Goal: Information Seeking & Learning: Learn about a topic

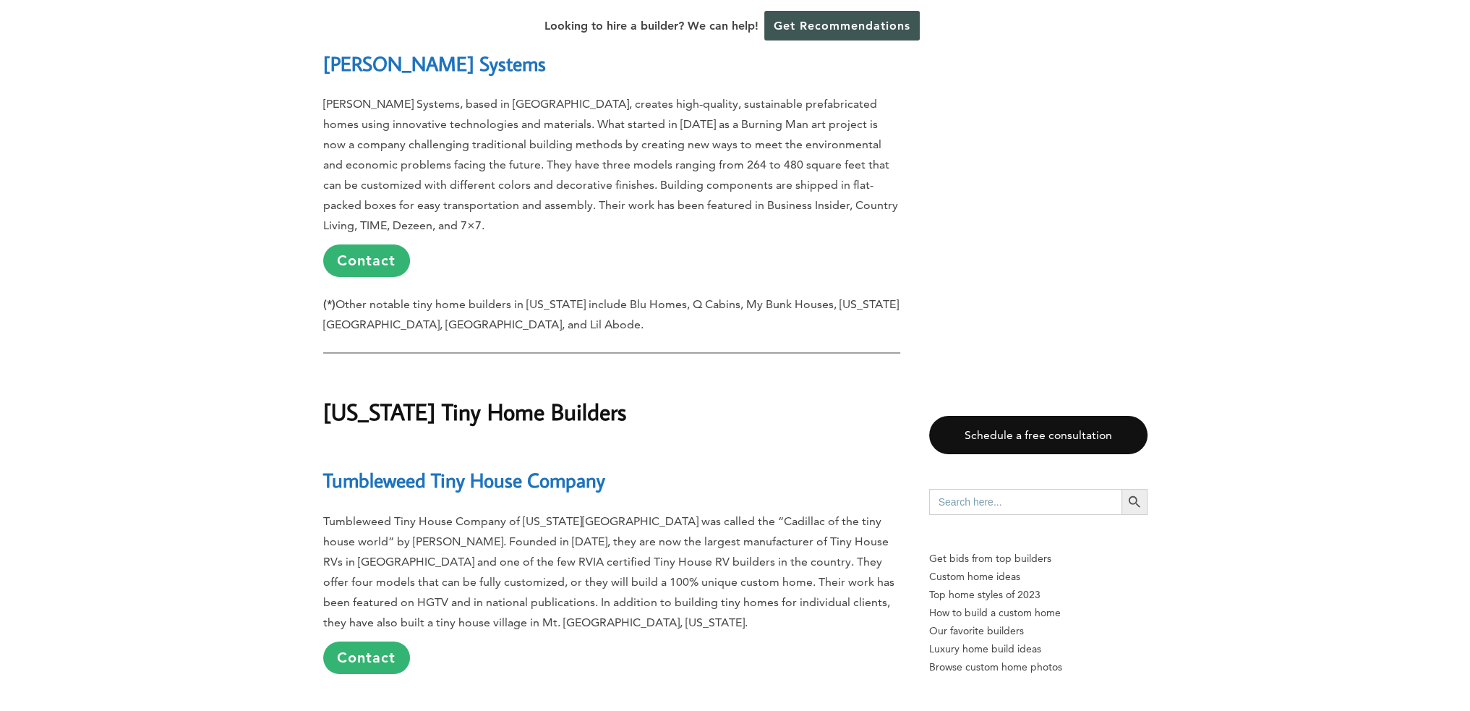
scroll to position [6720, 0]
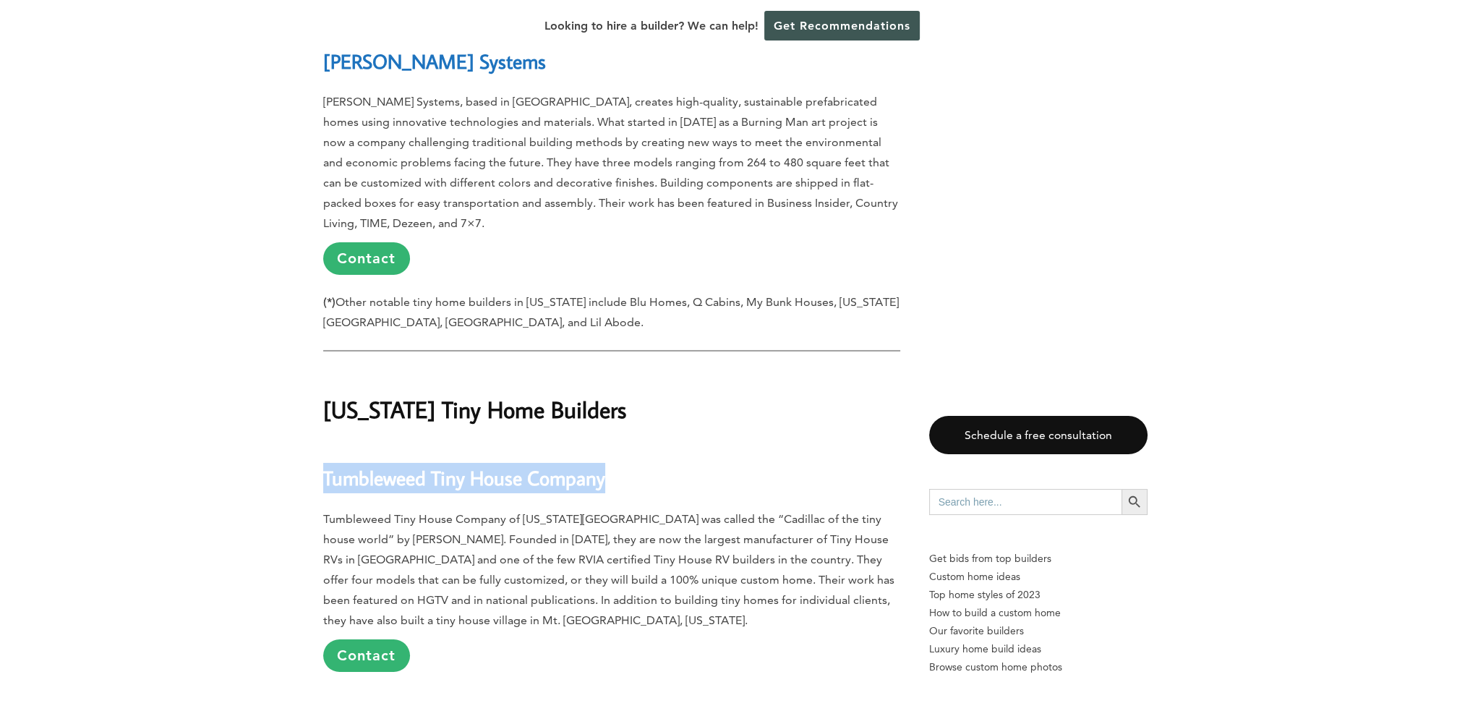
drag, startPoint x: 593, startPoint y: 359, endPoint x: 323, endPoint y: 356, distance: 270.5
click at [323, 443] on h2 "Tumbleweed Tiny House Company" at bounding box center [611, 468] width 577 height 50
copy link "Tumbleweed Tiny House Company"
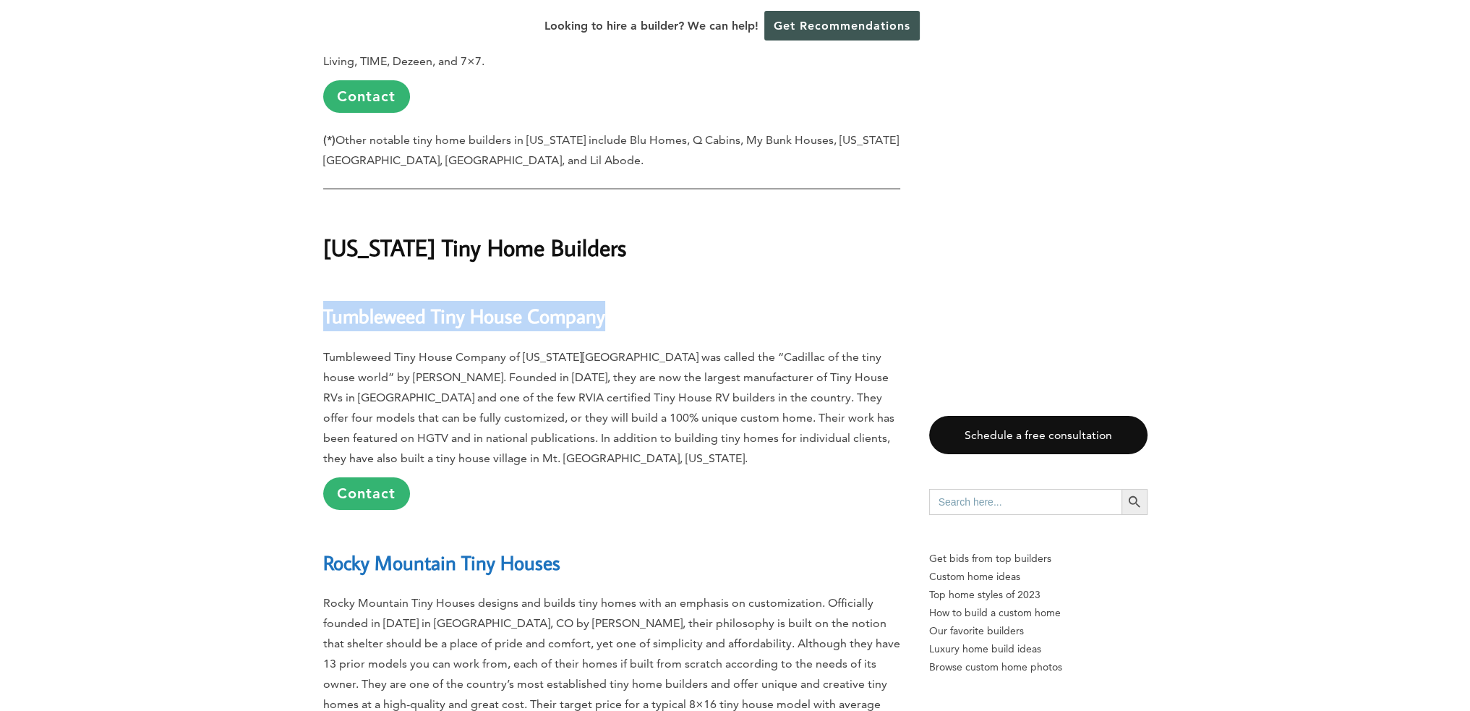
scroll to position [6937, 0]
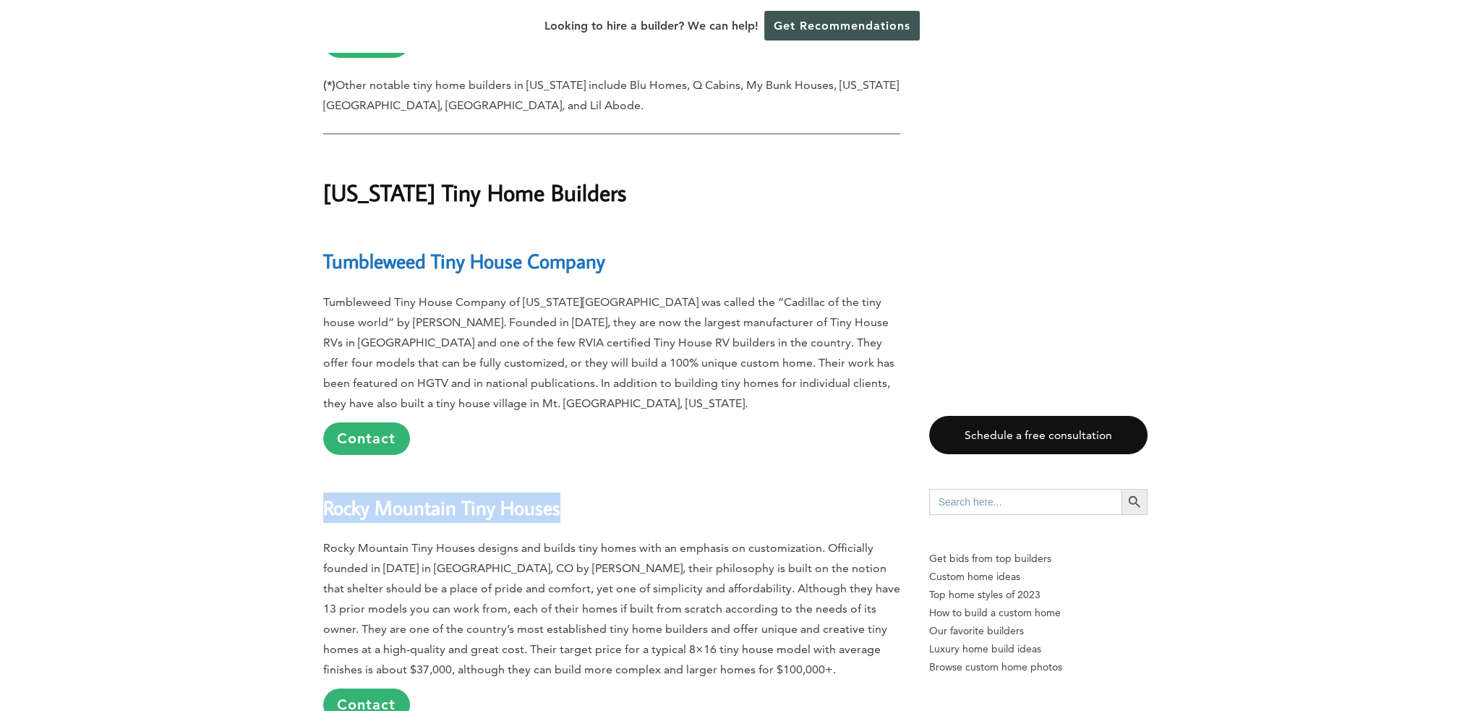
drag, startPoint x: 562, startPoint y: 384, endPoint x: 327, endPoint y: 396, distance: 235.4
click at [327, 472] on h2 "Rocky Mountain Tiny Houses" at bounding box center [611, 497] width 577 height 50
copy link "Rocky Mountain Tiny Houses"
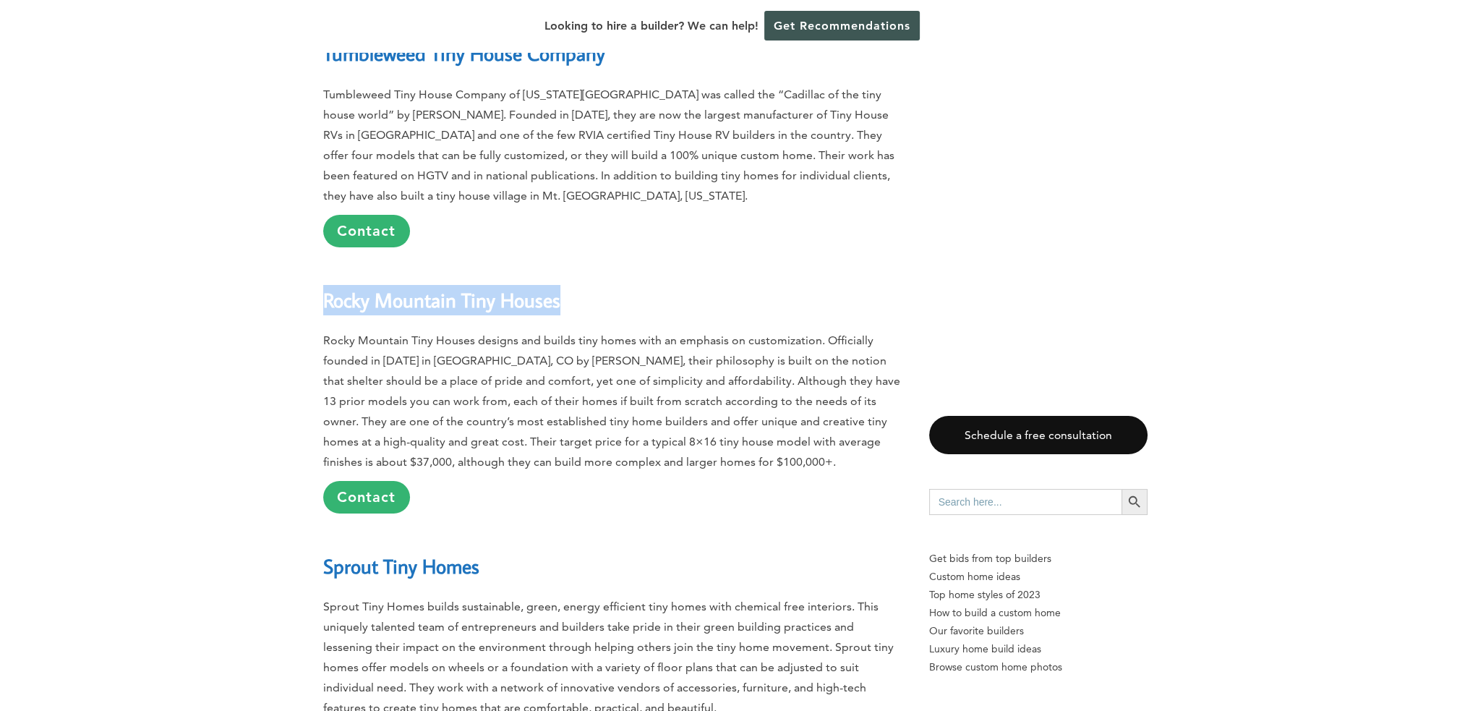
scroll to position [7154, 0]
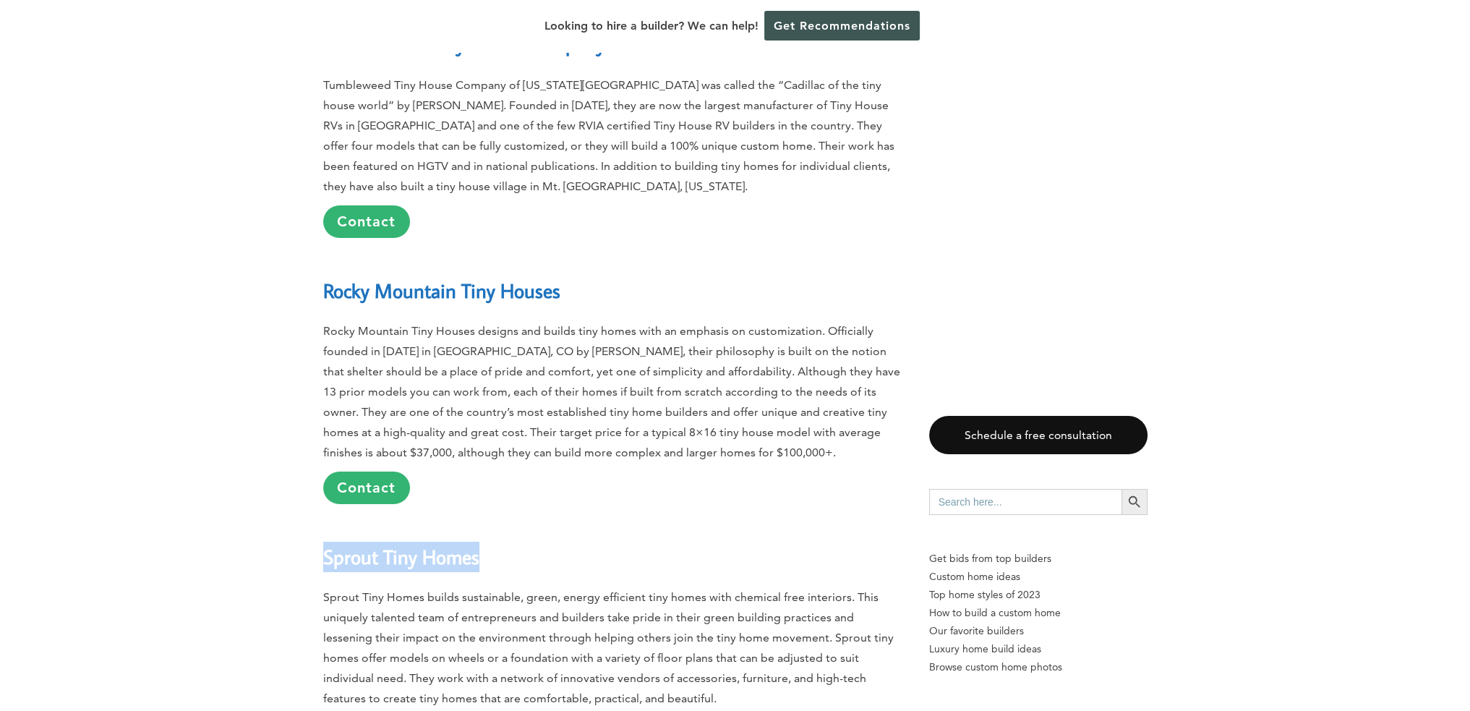
drag, startPoint x: 483, startPoint y: 430, endPoint x: 325, endPoint y: 440, distance: 158.7
click at [325, 521] on h2 "Sprout Tiny Homes" at bounding box center [611, 546] width 577 height 50
copy link "Sprout Tiny Homes"
